Goal: Navigation & Orientation: Find specific page/section

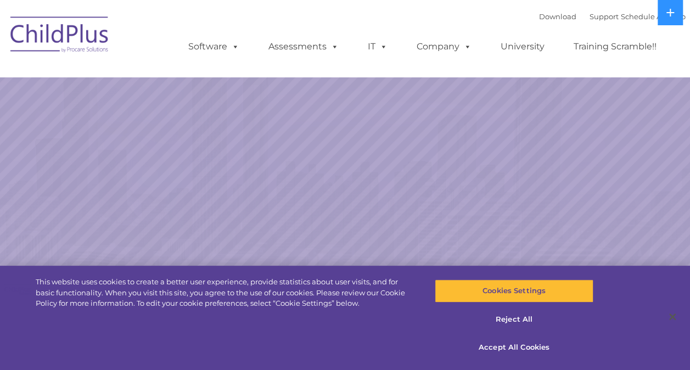
select select "MEDIUM"
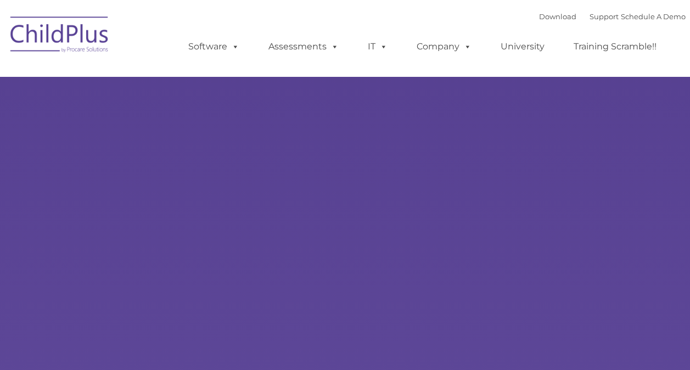
type input ""
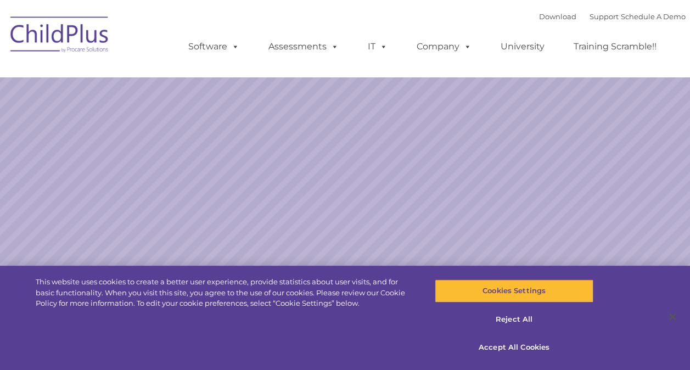
select select "MEDIUM"
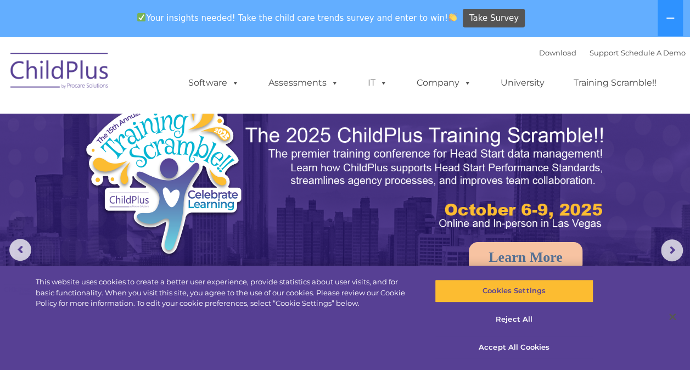
click at [64, 70] on img at bounding box center [60, 72] width 110 height 55
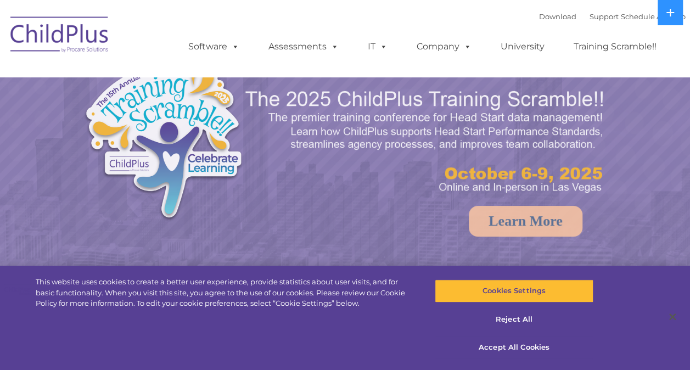
select select "MEDIUM"
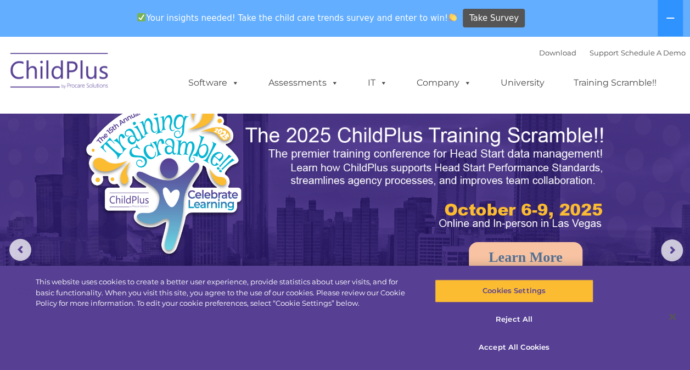
click at [72, 68] on img at bounding box center [60, 72] width 110 height 55
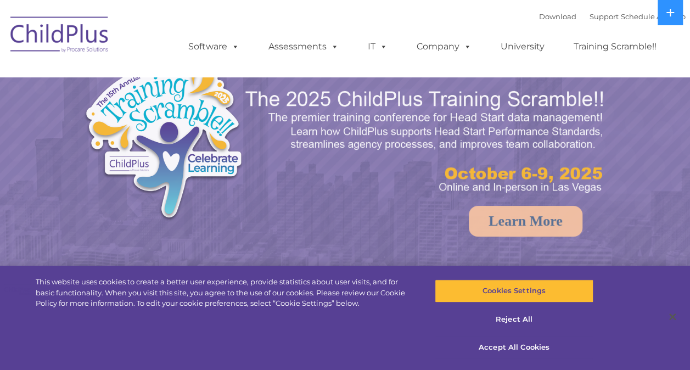
select select "MEDIUM"
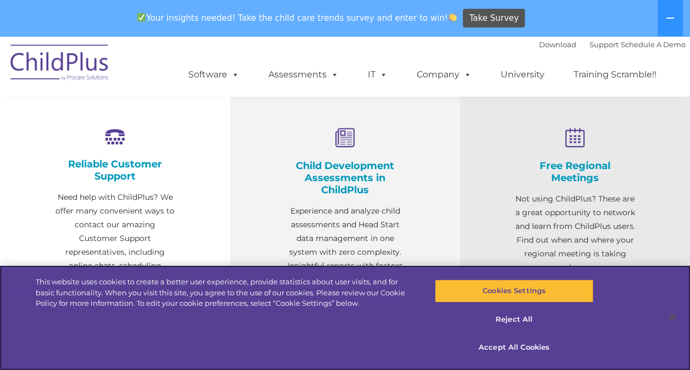
scroll to position [307, 0]
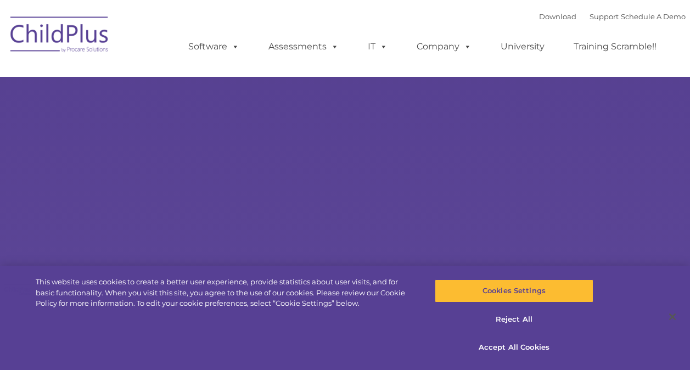
type input ""
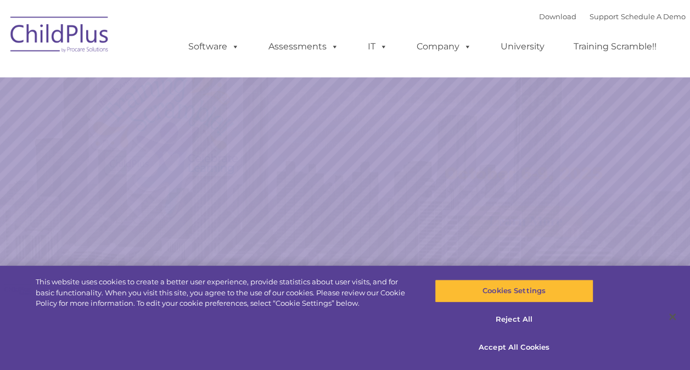
select select "MEDIUM"
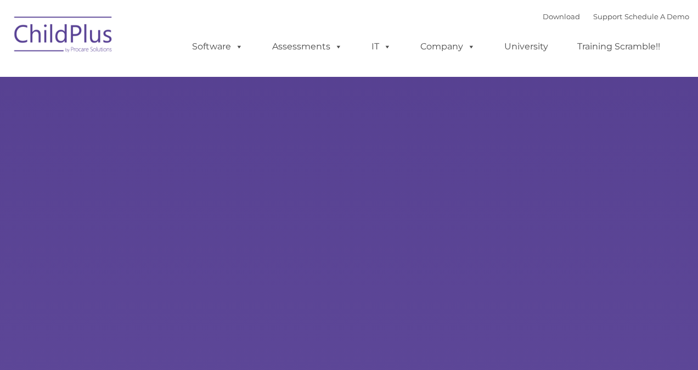
type input ""
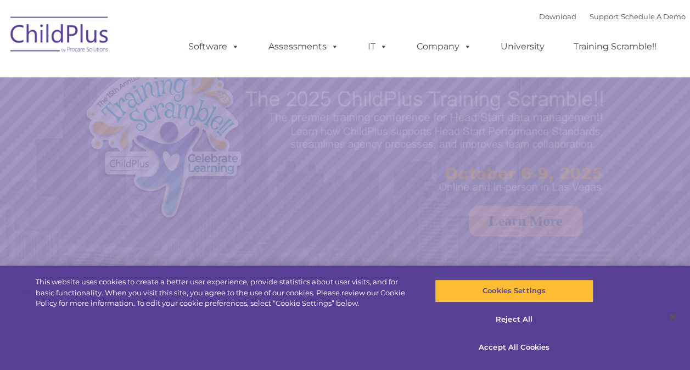
select select "MEDIUM"
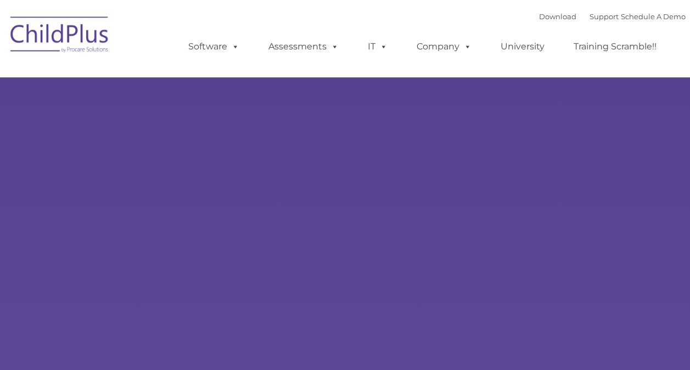
type input ""
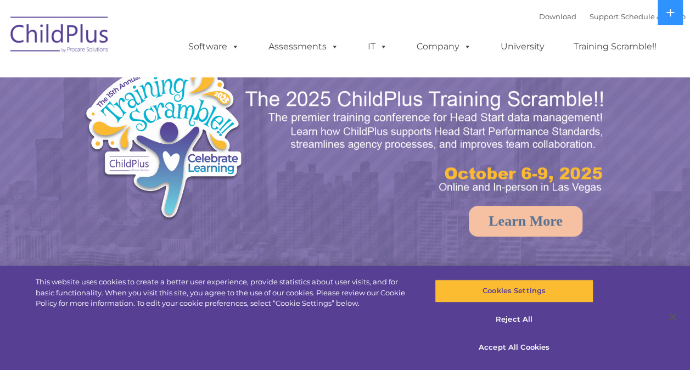
select select "MEDIUM"
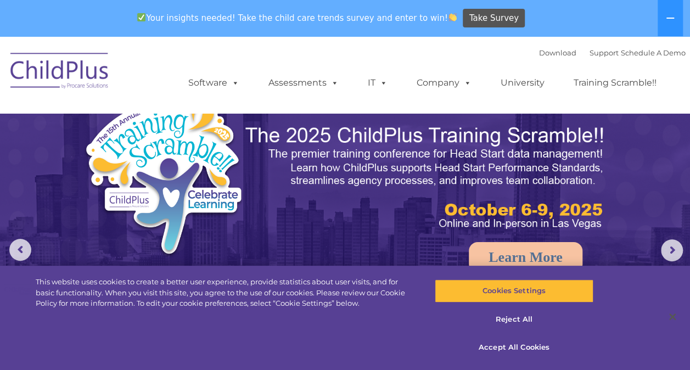
click at [68, 71] on img at bounding box center [60, 72] width 110 height 55
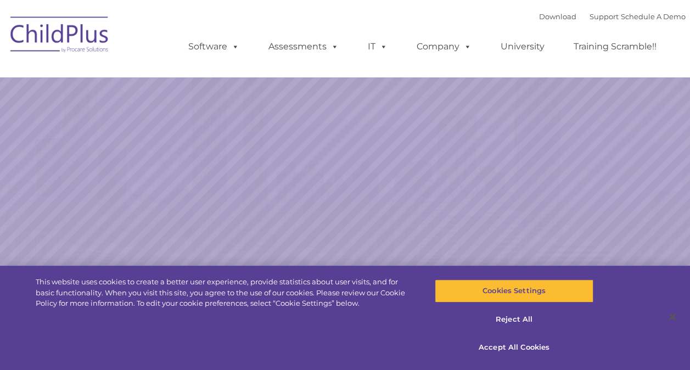
select select "MEDIUM"
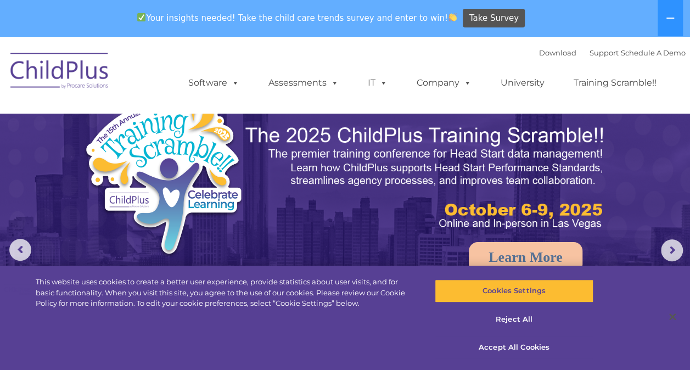
click at [94, 76] on img at bounding box center [60, 72] width 110 height 55
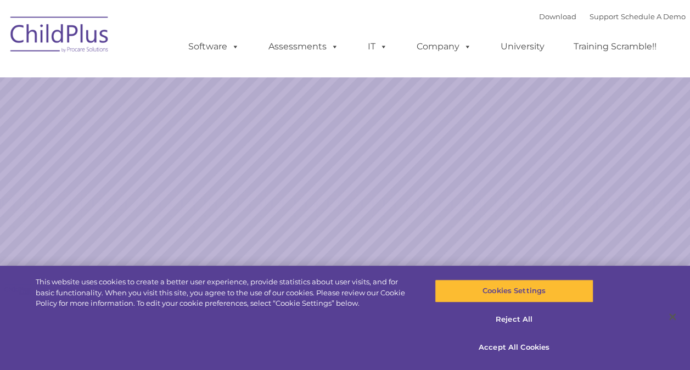
select select "MEDIUM"
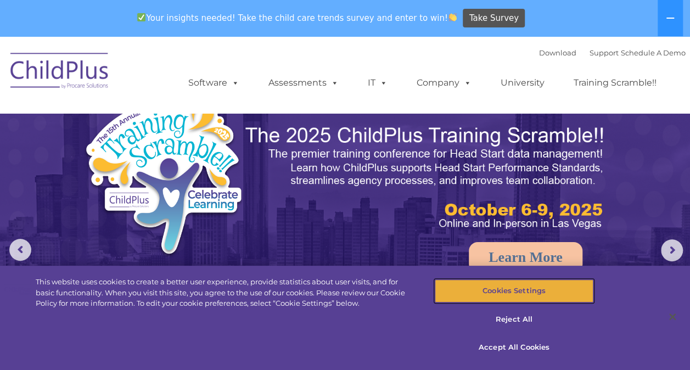
click at [528, 294] on button "Cookies Settings" at bounding box center [514, 290] width 159 height 23
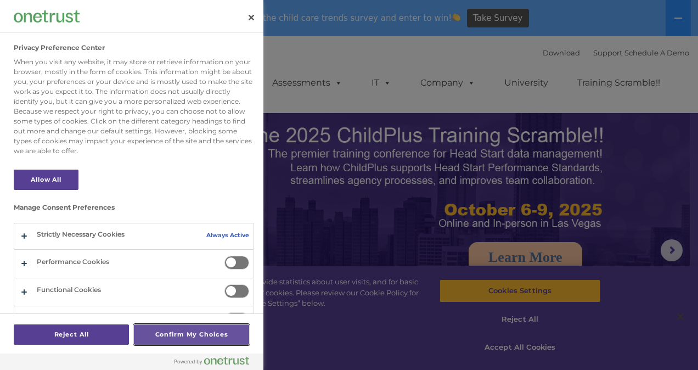
click at [191, 329] on button "Confirm My Choices" at bounding box center [191, 334] width 115 height 20
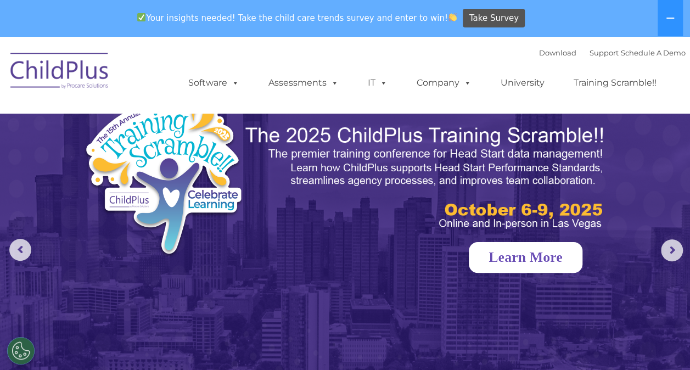
click at [562, 254] on link "Learn More" at bounding box center [526, 257] width 114 height 31
